Goal: Information Seeking & Learning: Learn about a topic

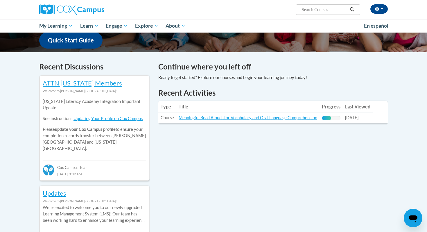
scroll to position [151, 0]
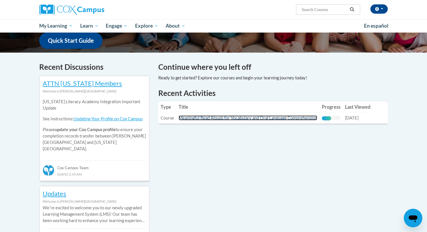
click at [194, 117] on link "Meaningful Read Alouds for Vocabulary and Oral Language Comprehension" at bounding box center [248, 117] width 139 height 5
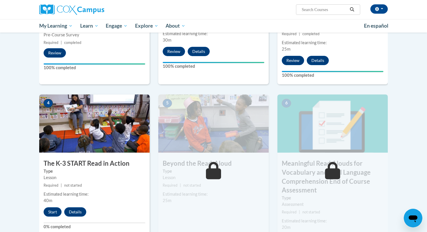
scroll to position [281, 0]
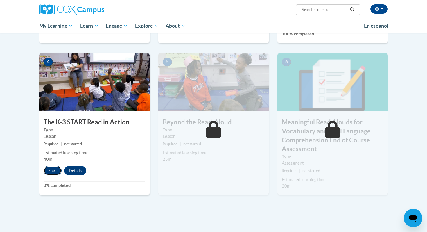
click at [51, 172] on button "Start" at bounding box center [53, 170] width 18 height 9
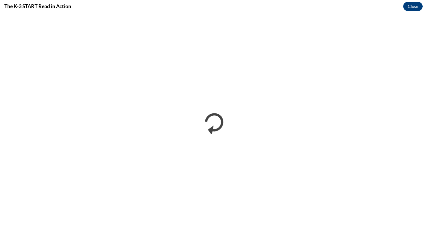
scroll to position [0, 0]
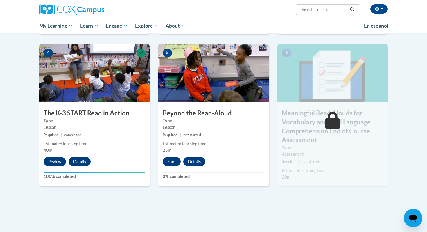
scroll to position [292, 0]
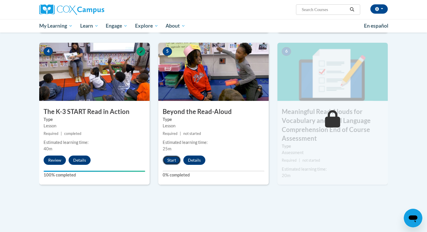
click at [172, 159] on button "Start" at bounding box center [172, 159] width 18 height 9
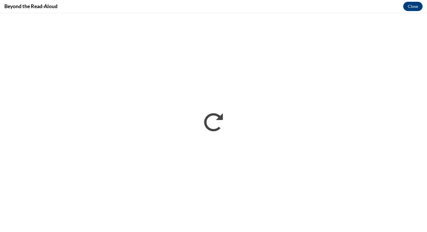
scroll to position [0, 0]
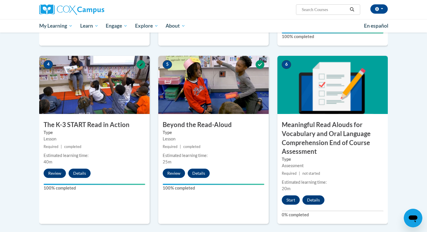
scroll to position [280, 0]
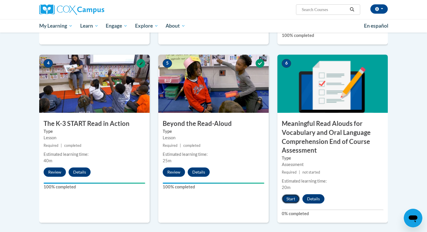
click at [291, 197] on button "Start" at bounding box center [291, 198] width 18 height 9
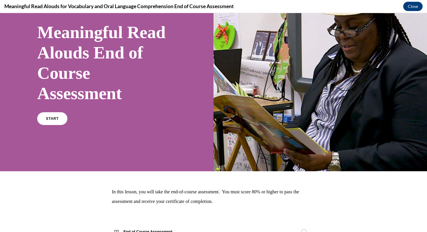
scroll to position [59, 0]
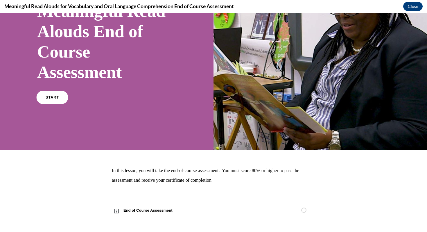
click at [47, 97] on span "START" at bounding box center [52, 97] width 13 height 4
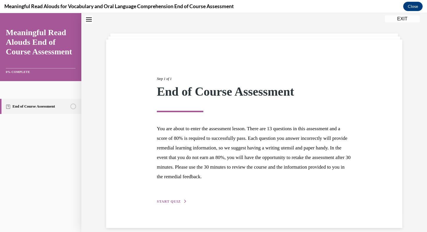
scroll to position [25, 0]
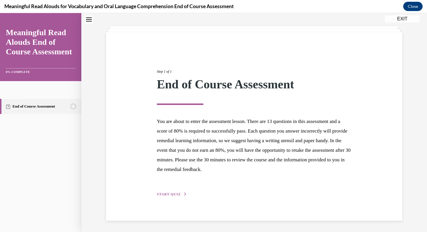
click at [164, 193] on span "START QUIZ" at bounding box center [169, 194] width 24 height 4
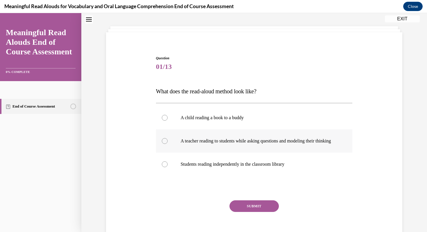
click at [163, 144] on div at bounding box center [165, 141] width 6 height 6
click at [163, 144] on input "A teacher reading to students while asking questions and modeling their thinking" at bounding box center [165, 141] width 6 height 6
radio input "true"
click at [242, 212] on button "SUBMIT" at bounding box center [253, 206] width 49 height 12
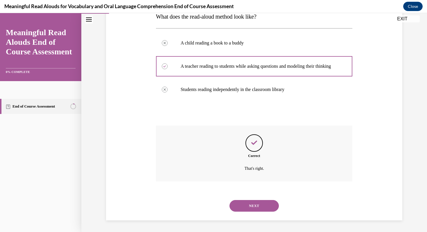
scroll to position [106, 0]
click at [241, 201] on button "NEXT" at bounding box center [253, 206] width 49 height 12
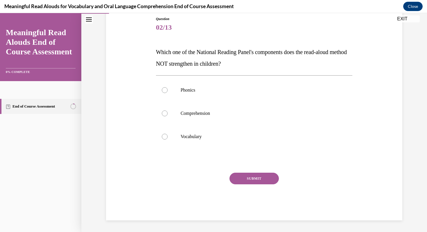
scroll to position [64, 0]
click at [163, 89] on div at bounding box center [165, 90] width 6 height 6
click at [163, 89] on input "Phonics" at bounding box center [165, 90] width 6 height 6
radio input "true"
click at [239, 180] on button "SUBMIT" at bounding box center [253, 179] width 49 height 12
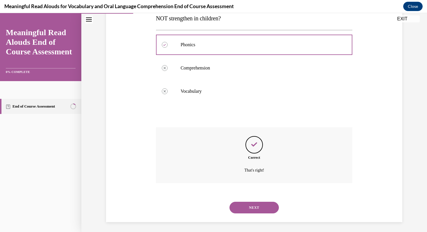
scroll to position [112, 0]
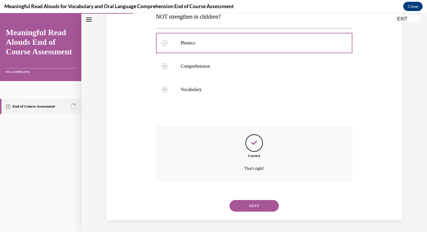
click at [243, 206] on button "NEXT" at bounding box center [253, 206] width 49 height 12
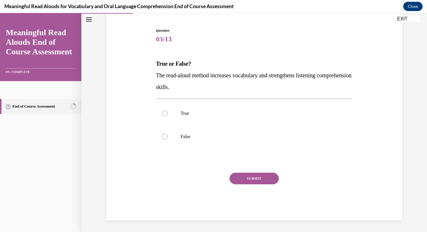
scroll to position [53, 0]
click at [162, 112] on div at bounding box center [165, 113] width 6 height 6
click at [162, 112] on input "True" at bounding box center [165, 113] width 6 height 6
radio input "true"
click at [248, 183] on button "SUBMIT" at bounding box center [253, 179] width 49 height 12
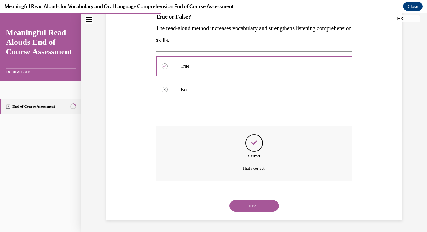
click at [244, 206] on button "NEXT" at bounding box center [253, 206] width 49 height 12
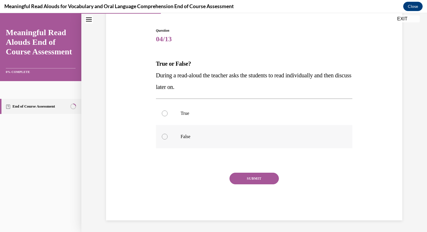
click at [165, 138] on div at bounding box center [165, 137] width 6 height 6
click at [165, 138] on input "False" at bounding box center [165, 137] width 6 height 6
radio input "true"
click at [242, 181] on button "SUBMIT" at bounding box center [253, 179] width 49 height 12
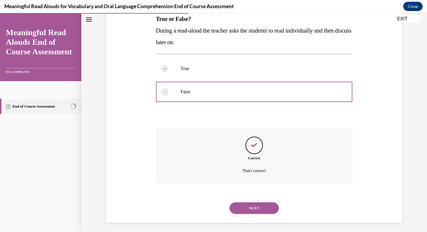
scroll to position [100, 0]
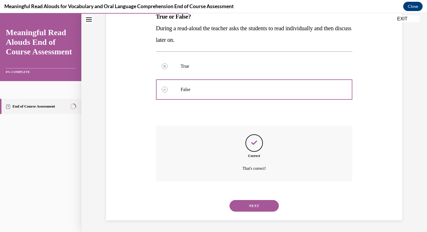
click at [241, 207] on button "NEXT" at bounding box center [253, 206] width 49 height 12
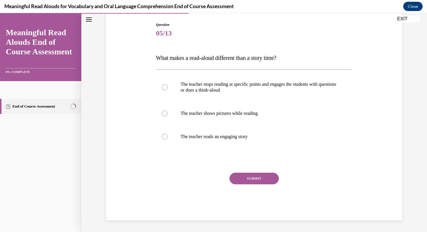
scroll to position [59, 0]
click at [165, 85] on div at bounding box center [165, 87] width 6 height 6
click at [165, 85] on input "The teacher stops reading at specific points and engages the students with ques…" at bounding box center [165, 87] width 6 height 6
radio input "true"
click at [239, 181] on button "SUBMIT" at bounding box center [253, 179] width 49 height 12
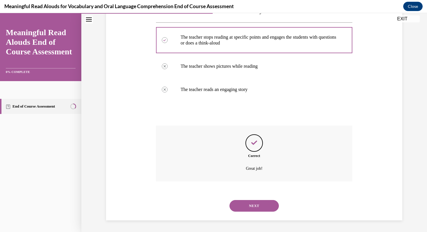
click at [240, 205] on button "NEXT" at bounding box center [253, 206] width 49 height 12
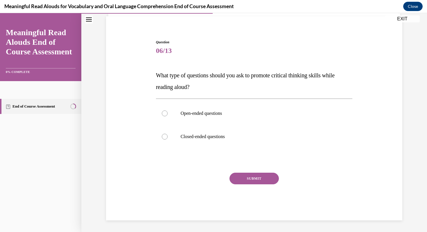
scroll to position [41, 0]
click at [162, 110] on label "Open-ended questions" at bounding box center [254, 113] width 197 height 23
click at [162, 110] on input "Open-ended questions" at bounding box center [165, 113] width 6 height 6
radio input "true"
click at [254, 175] on button "SUBMIT" at bounding box center [253, 179] width 49 height 12
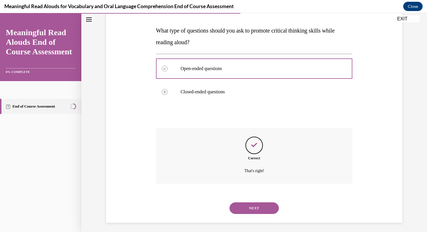
scroll to position [88, 0]
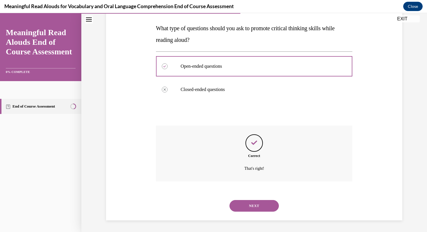
click at [248, 206] on button "NEXT" at bounding box center [253, 206] width 49 height 12
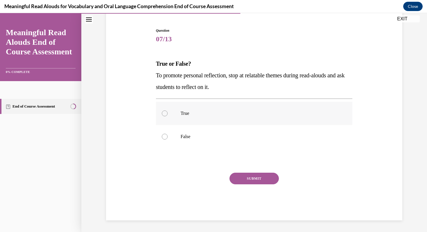
click at [164, 112] on div at bounding box center [165, 113] width 6 height 6
click at [164, 112] on input "True" at bounding box center [165, 113] width 6 height 6
radio input "true"
click at [247, 176] on button "SUBMIT" at bounding box center [253, 179] width 49 height 12
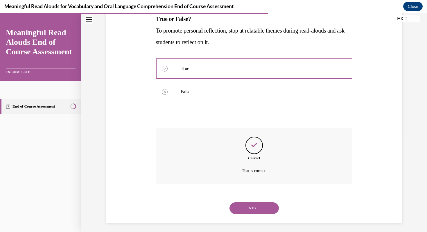
scroll to position [100, 0]
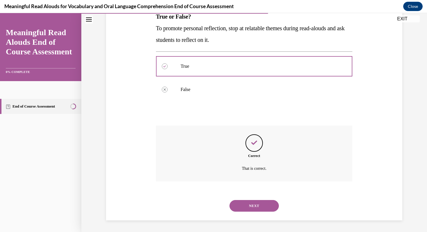
click at [244, 211] on button "NEXT" at bounding box center [253, 206] width 49 height 12
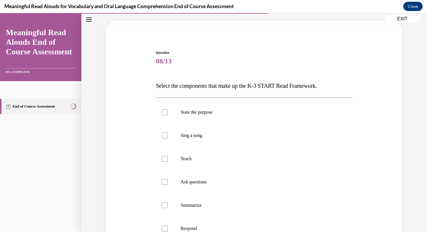
scroll to position [37, 0]
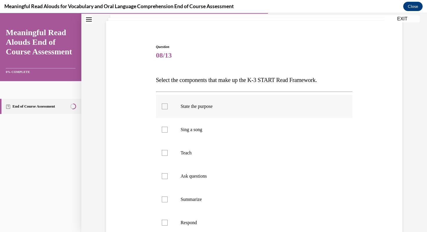
click at [164, 109] on div at bounding box center [165, 106] width 6 height 6
click at [164, 109] on input "State the purpose" at bounding box center [165, 106] width 6 height 6
checkbox input "true"
click at [166, 153] on div at bounding box center [165, 153] width 6 height 6
click at [166, 153] on input "Teach" at bounding box center [165, 153] width 6 height 6
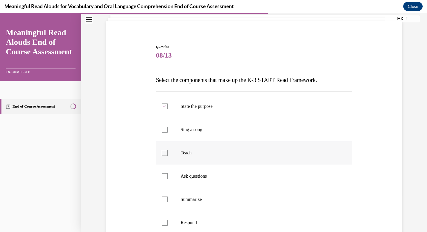
checkbox input "true"
click at [164, 175] on div at bounding box center [165, 176] width 6 height 6
click at [164, 175] on input "Ask questions" at bounding box center [165, 176] width 6 height 6
checkbox input "true"
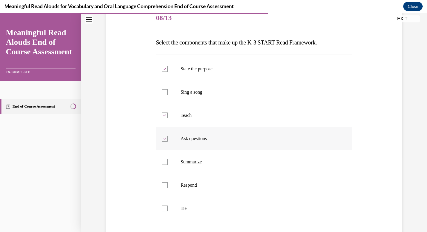
scroll to position [85, 0]
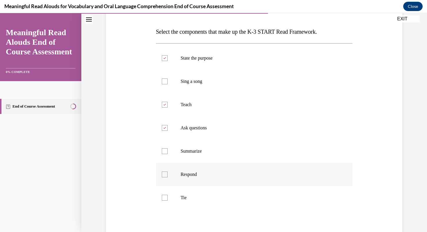
click at [165, 175] on div at bounding box center [165, 174] width 6 height 6
click at [165, 175] on input "Respond" at bounding box center [165, 174] width 6 height 6
checkbox input "true"
click at [164, 201] on label "Tie" at bounding box center [254, 197] width 197 height 23
click at [164, 200] on input "Tie" at bounding box center [165, 198] width 6 height 6
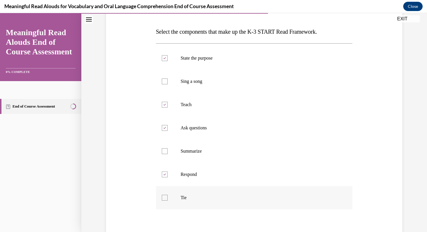
checkbox input "true"
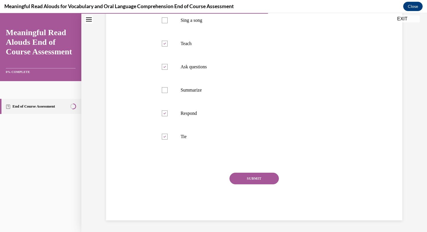
click at [241, 182] on button "SUBMIT" at bounding box center [253, 179] width 49 height 12
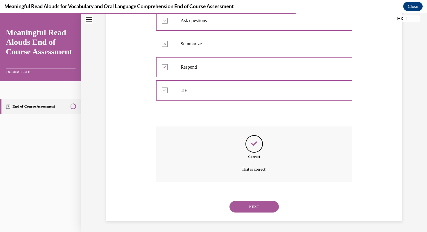
scroll to position [193, 0]
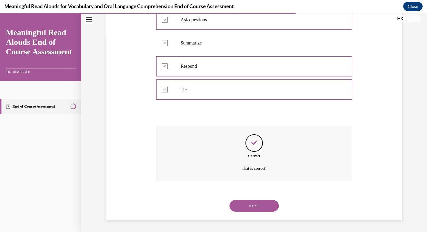
click at [243, 205] on button "NEXT" at bounding box center [253, 206] width 49 height 12
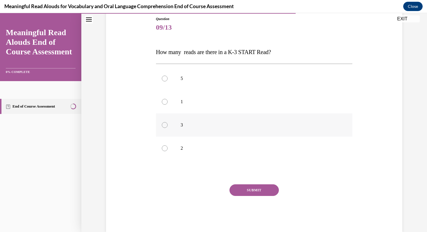
click at [165, 123] on div at bounding box center [165, 125] width 6 height 6
click at [165, 123] on input "3" at bounding box center [165, 125] width 6 height 6
radio input "true"
click at [238, 189] on button "SUBMIT" at bounding box center [253, 190] width 49 height 12
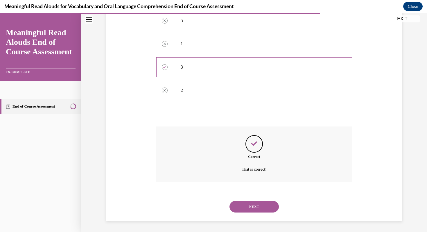
scroll to position [123, 0]
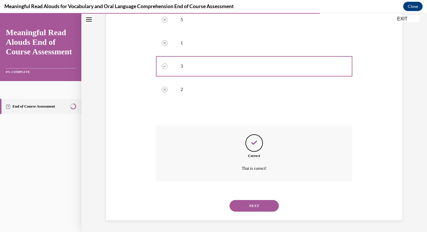
click at [239, 209] on button "NEXT" at bounding box center [253, 206] width 49 height 12
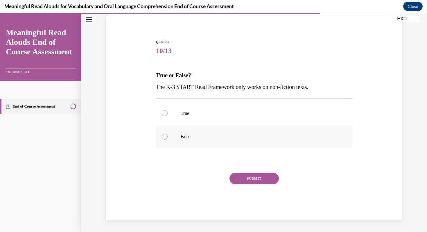
click at [164, 134] on div at bounding box center [165, 137] width 6 height 6
click at [164, 134] on input "False" at bounding box center [165, 137] width 6 height 6
radio input "true"
click at [245, 176] on button "SUBMIT" at bounding box center [253, 179] width 49 height 12
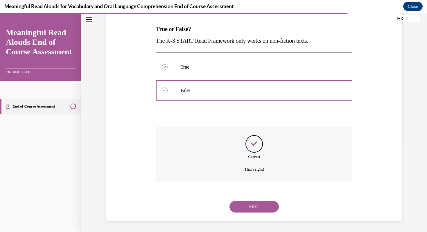
scroll to position [88, 0]
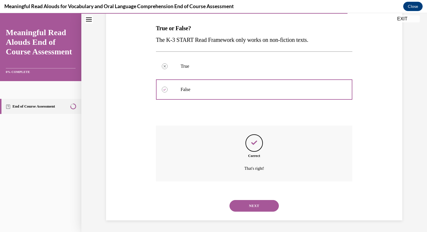
click at [242, 208] on button "NEXT" at bounding box center [253, 206] width 49 height 12
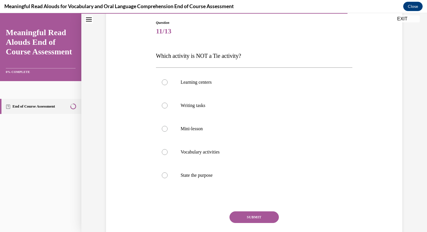
scroll to position [65, 0]
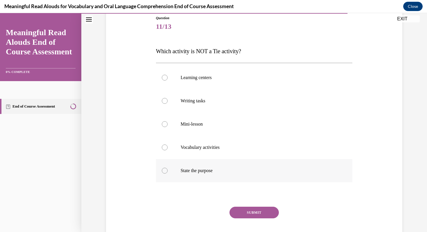
click at [164, 172] on div at bounding box center [165, 171] width 6 height 6
click at [164, 172] on input "State the purpose" at bounding box center [165, 171] width 6 height 6
radio input "true"
click at [255, 213] on button "SUBMIT" at bounding box center [253, 213] width 49 height 12
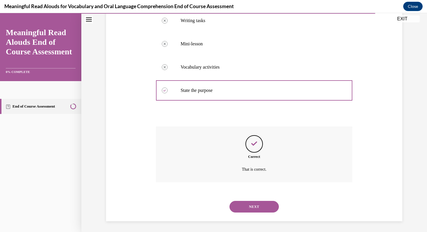
scroll to position [146, 0]
click at [251, 204] on button "NEXT" at bounding box center [253, 206] width 49 height 12
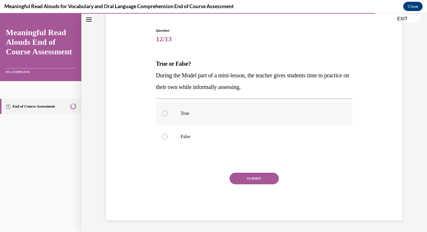
click at [164, 113] on div at bounding box center [165, 113] width 6 height 6
click at [164, 113] on input "True" at bounding box center [165, 113] width 6 height 6
radio input "true"
click at [243, 173] on button "SUBMIT" at bounding box center [253, 179] width 49 height 12
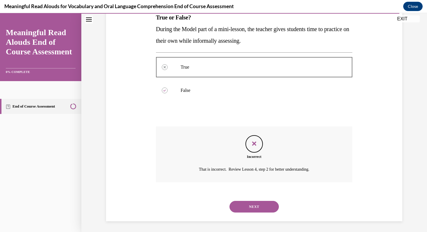
scroll to position [100, 0]
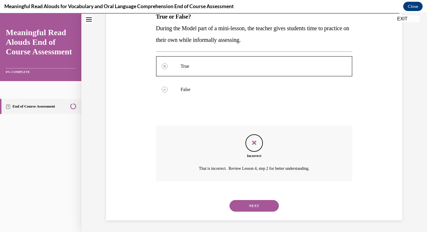
click at [243, 209] on button "NEXT" at bounding box center [253, 206] width 49 height 12
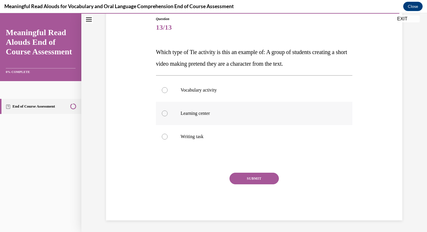
click at [164, 113] on div at bounding box center [165, 113] width 6 height 6
click at [164, 113] on input "Learning center" at bounding box center [165, 113] width 6 height 6
radio input "true"
click at [255, 175] on button "SUBMIT" at bounding box center [253, 179] width 49 height 12
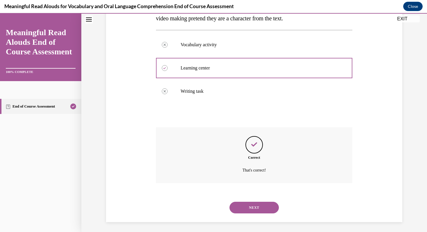
scroll to position [112, 0]
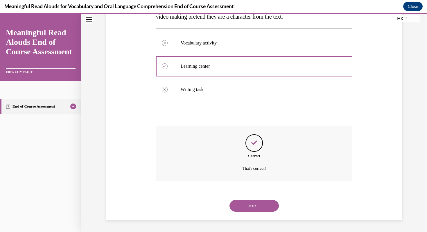
click at [248, 206] on button "NEXT" at bounding box center [253, 206] width 49 height 12
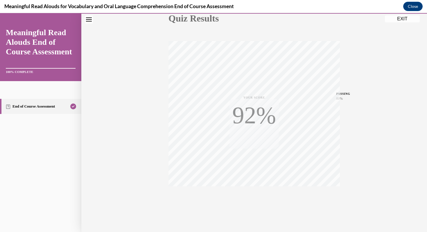
scroll to position [79, 0]
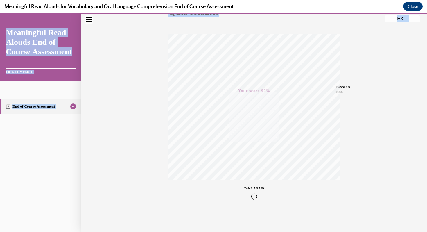
click at [396, 15] on div "EXIT Meaningful Read Alouds End of Course Assessment 100% COMPLETE End of Cours…" at bounding box center [213, 122] width 427 height 219
click at [404, 19] on button "EXIT" at bounding box center [402, 18] width 35 height 7
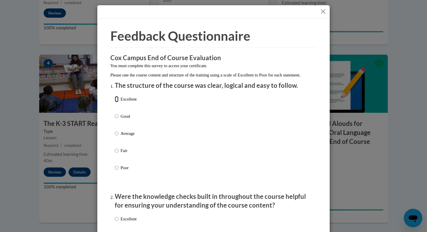
click at [116, 102] on input "Excellent" at bounding box center [117, 99] width 4 height 6
radio input "true"
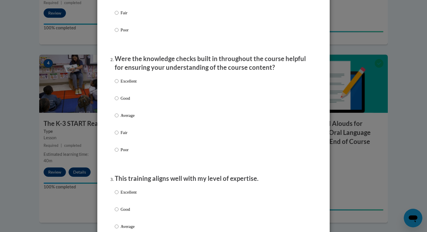
scroll to position [154, 0]
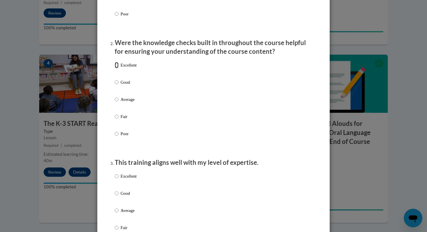
click at [116, 68] on input "Excellent" at bounding box center [117, 65] width 4 height 6
radio input "true"
click at [115, 179] on input "Excellent" at bounding box center [117, 176] width 4 height 6
radio input "true"
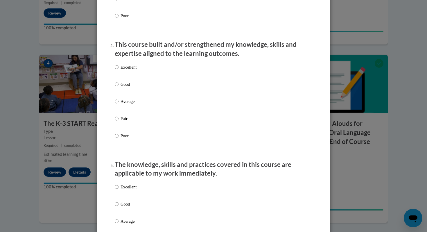
scroll to position [391, 0]
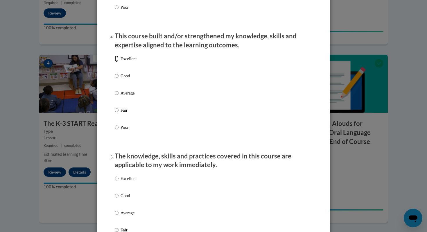
click at [116, 62] on input "Excellent" at bounding box center [117, 58] width 4 height 6
radio input "true"
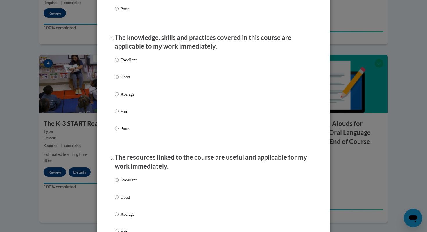
scroll to position [512, 0]
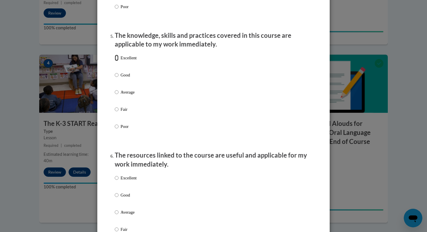
click at [117, 61] on input "Excellent" at bounding box center [117, 58] width 4 height 6
radio input "true"
click at [116, 181] on input "Excellent" at bounding box center [117, 178] width 4 height 6
radio input "true"
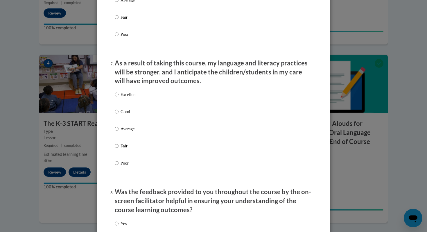
scroll to position [747, 0]
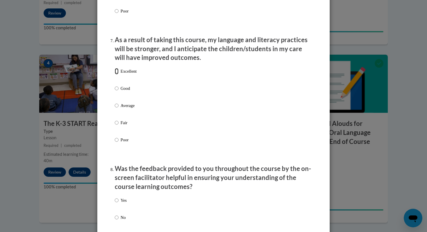
click at [116, 74] on input "Excellent" at bounding box center [117, 71] width 4 height 6
radio input "true"
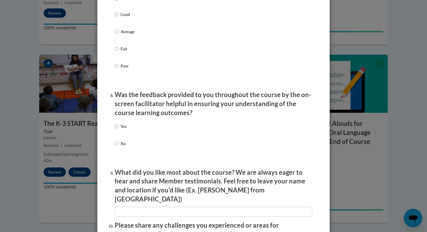
scroll to position [910, 0]
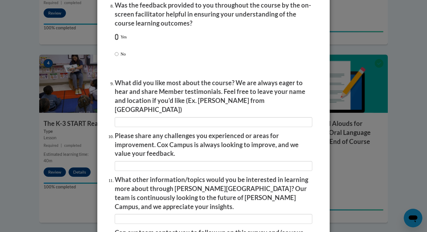
click at [116, 40] on input "Yes" at bounding box center [117, 37] width 4 height 6
radio input "true"
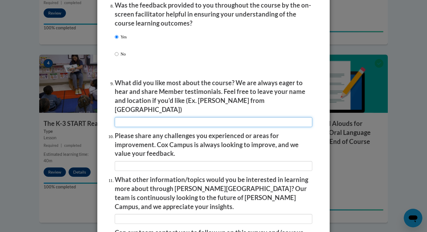
click at [134, 119] on input "textbox" at bounding box center [214, 122] width 198 height 10
type input "na"
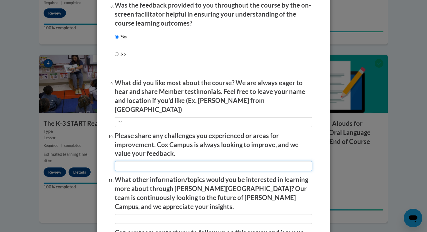
click at [140, 161] on input "textbox" at bounding box center [214, 166] width 198 height 10
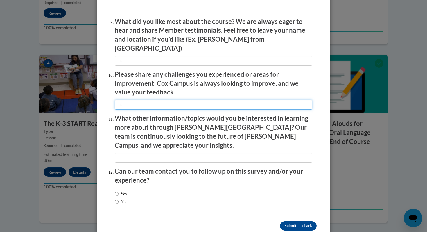
scroll to position [977, 0]
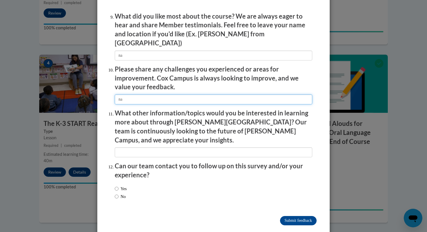
type input "na"
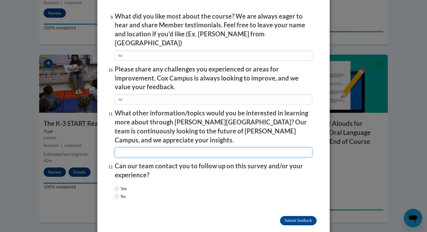
click at [137, 147] on input "textbox" at bounding box center [214, 152] width 198 height 10
type input "na"
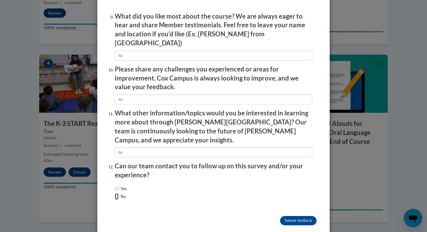
click at [117, 193] on input "No" at bounding box center [117, 196] width 4 height 6
radio input "true"
click at [290, 216] on input "Submit feedback" at bounding box center [298, 220] width 37 height 9
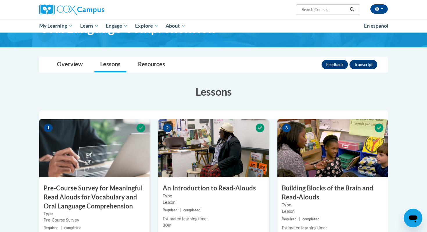
scroll to position [0, 0]
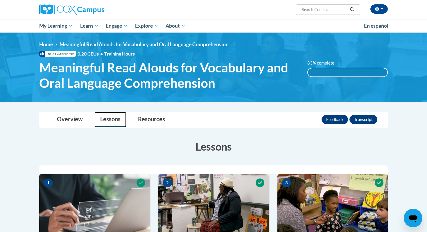
click at [106, 119] on link "Lessons" at bounding box center [110, 119] width 32 height 15
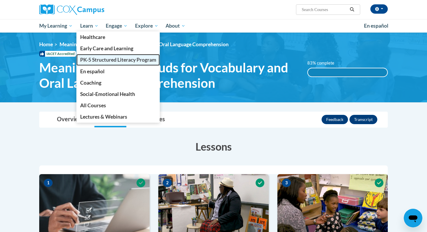
click at [98, 60] on span "PK-5 Structured Literacy Program" at bounding box center [118, 60] width 76 height 6
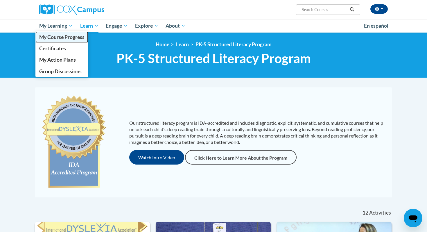
click at [55, 39] on span "My Course Progress" at bounding box center [61, 37] width 45 height 6
